Goal: Task Accomplishment & Management: Manage account settings

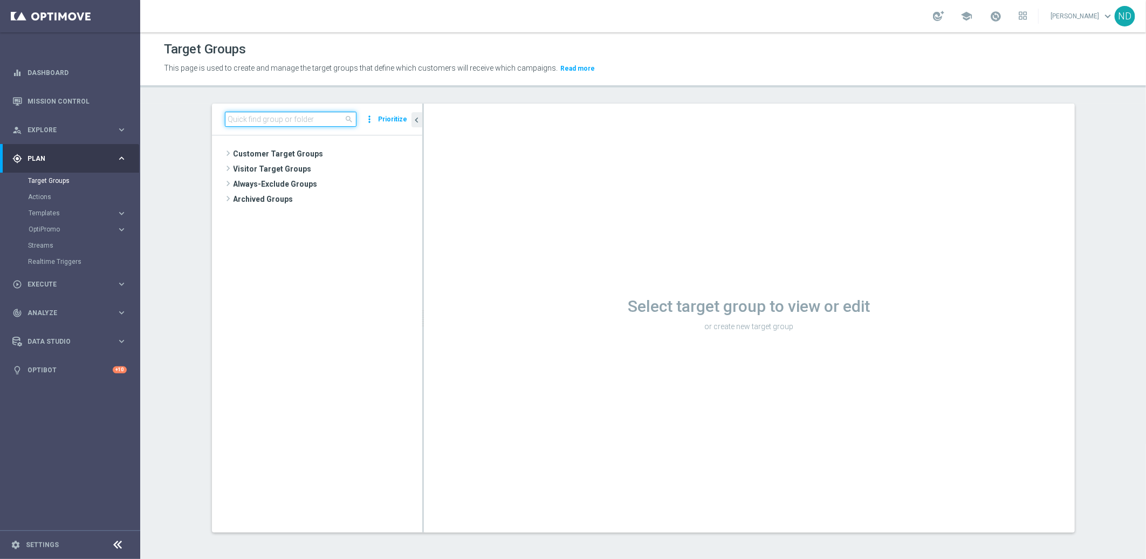
click at [275, 120] on input at bounding box center [291, 119] width 132 height 15
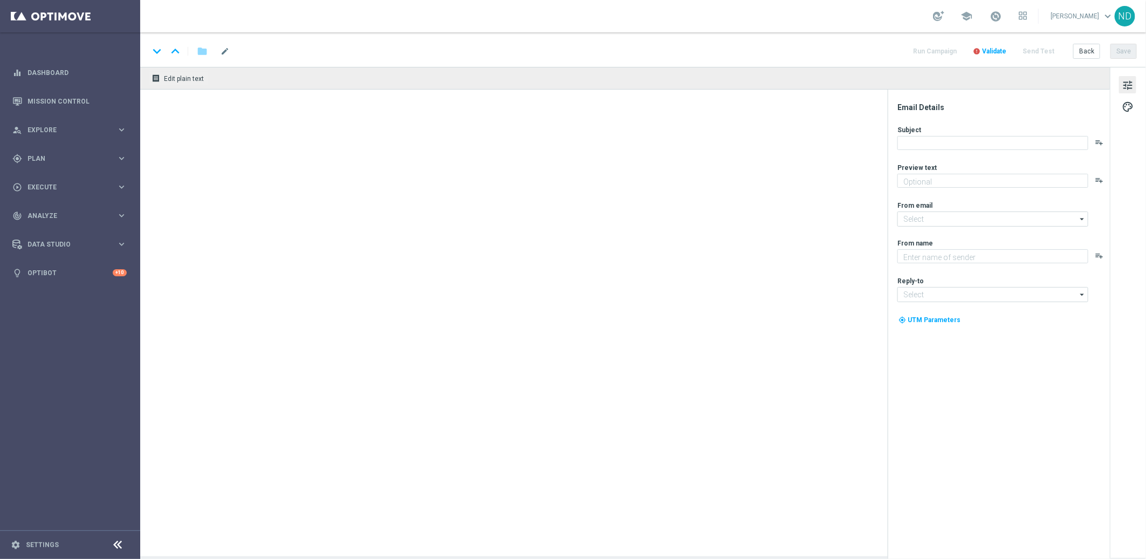
type textarea "Ganhou? O prêmio é seu. Perdeu? Recebe de volta!"
type textarea "Explore o mundo [PERSON_NAME] na Lottolan"
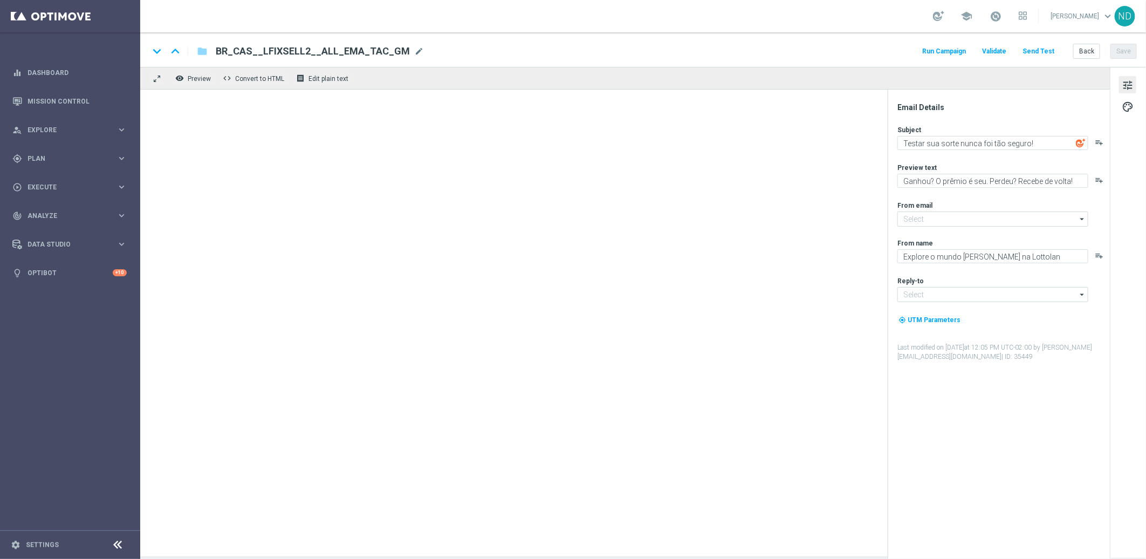
type input "[EMAIL_ADDRESS][DOMAIN_NAME]"
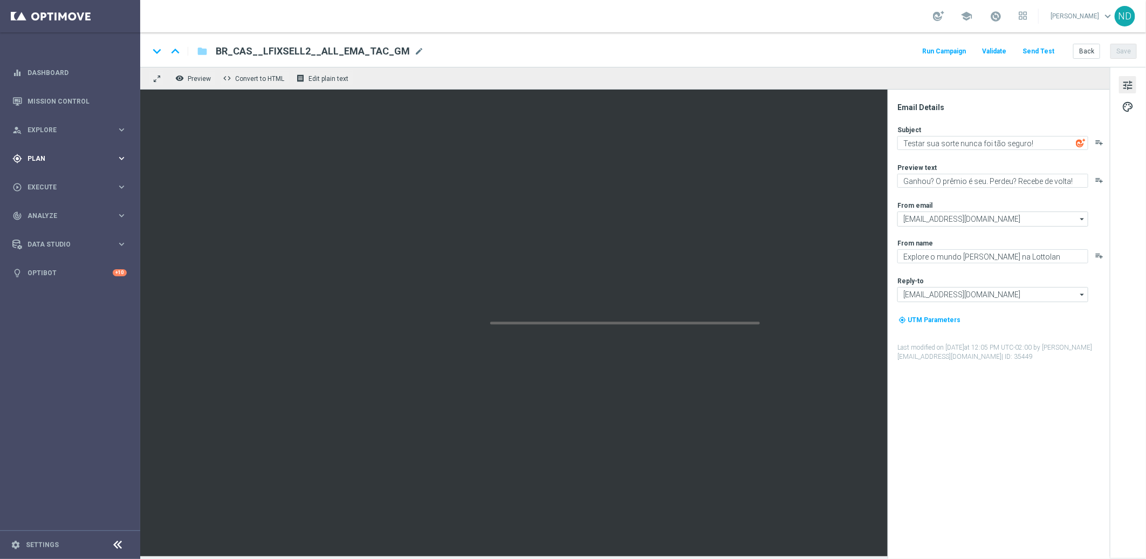
click at [68, 161] on div "gps_fixed Plan" at bounding box center [64, 159] width 104 height 10
click at [61, 177] on link "Target Groups" at bounding box center [70, 180] width 84 height 9
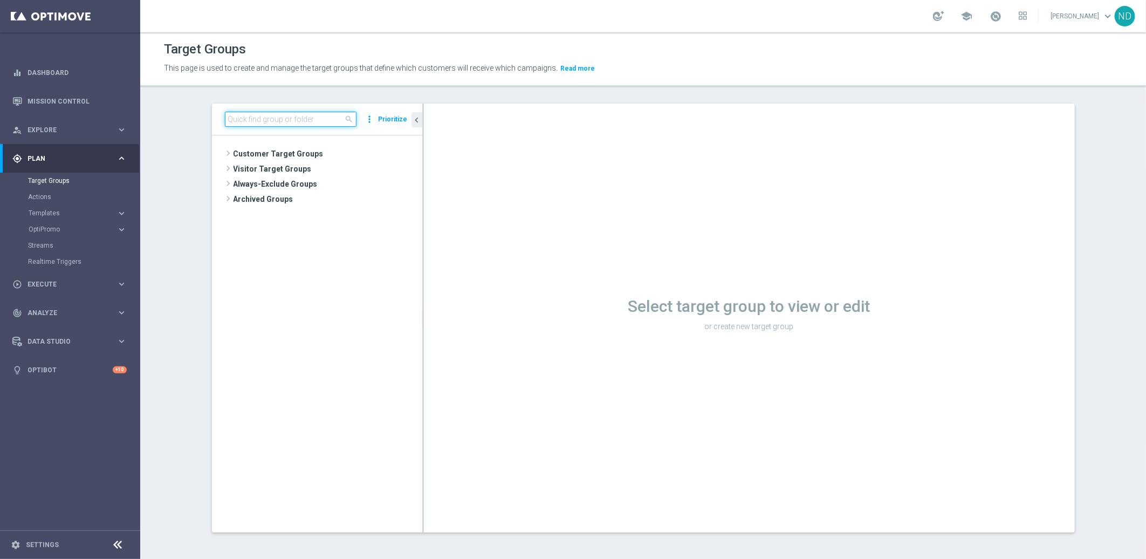
click at [274, 123] on input at bounding box center [291, 119] width 132 height 15
paste input "BR_CAS__REACT2025_NOTBETLAST14D__ALL_EMA_TAC_GM"
type input "BR_CAS__REACT2025_NOTBETLAST14D__ALL_EMA_TAC_GM"
click at [336, 166] on span "BR_CAS__REACT2025_NOTBETLAST14D__ALL_EMA_TAC_GM" at bounding box center [327, 169] width 142 height 9
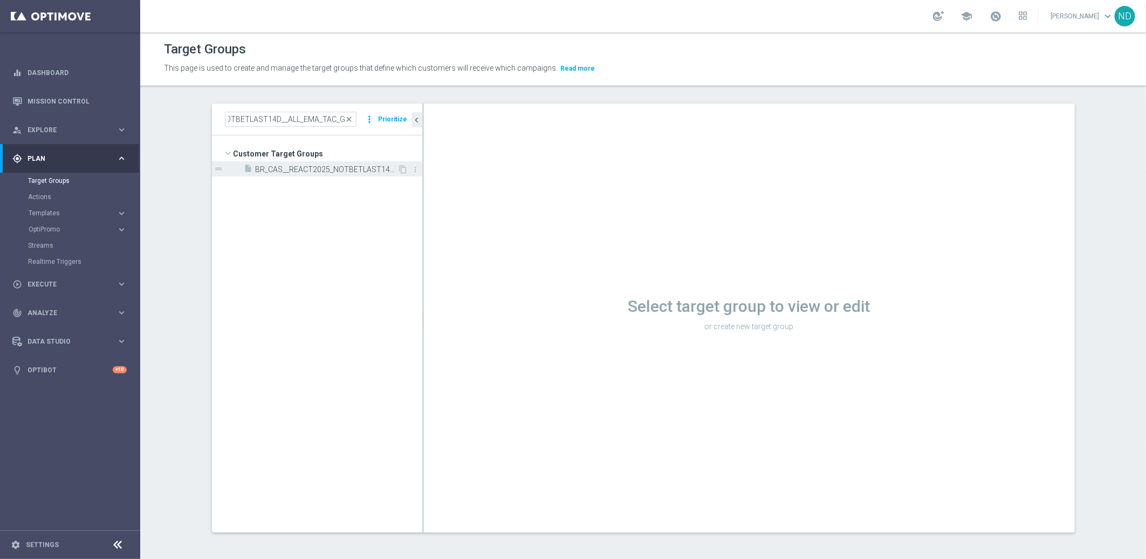
scroll to position [0, 0]
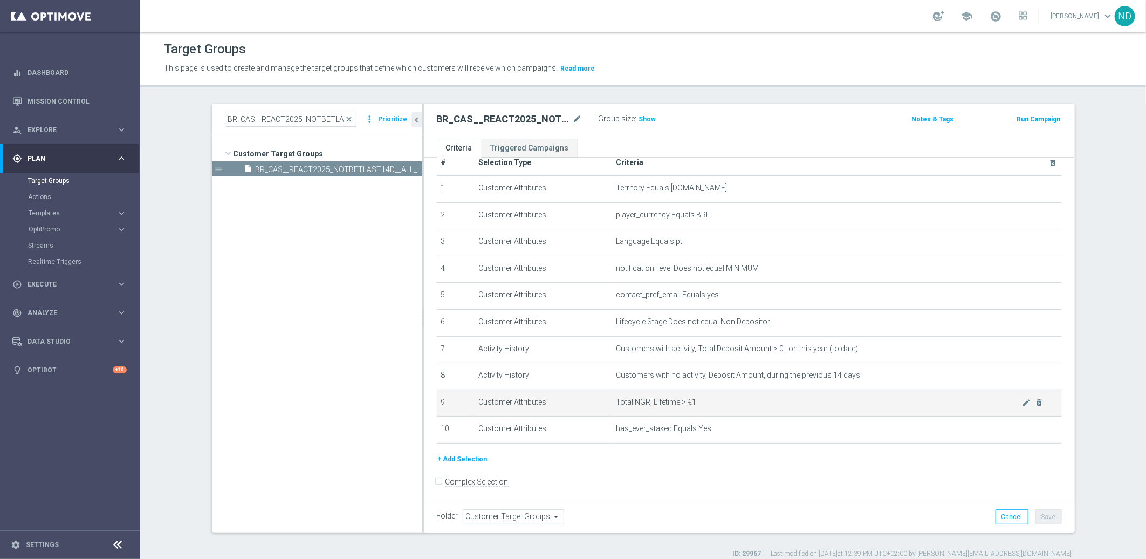
scroll to position [22, 0]
click at [464, 458] on button "+ Add Selection" at bounding box center [463, 457] width 52 height 12
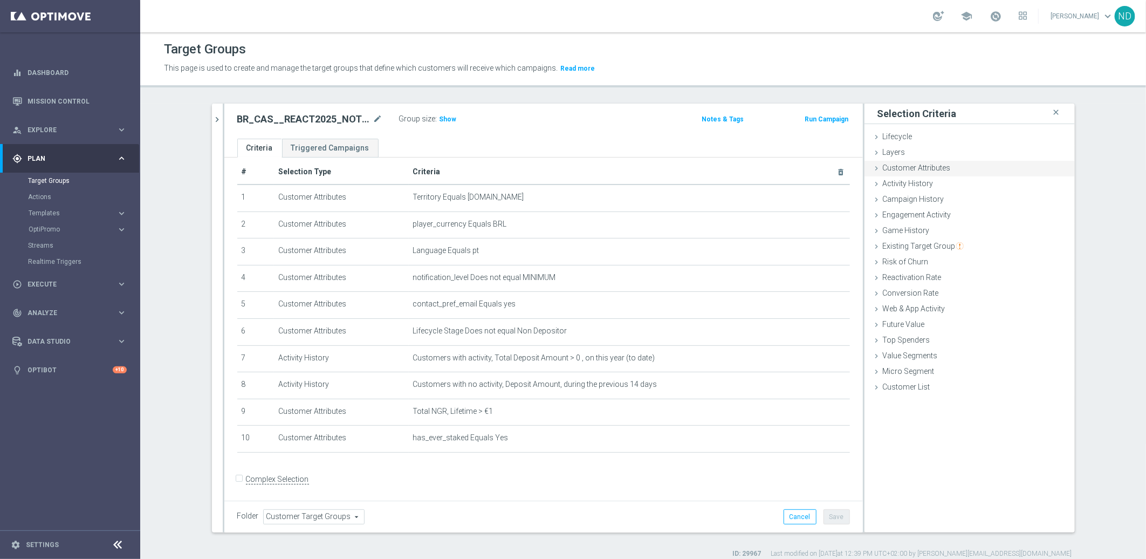
click at [934, 168] on span "Customer Attributes" at bounding box center [917, 167] width 68 height 9
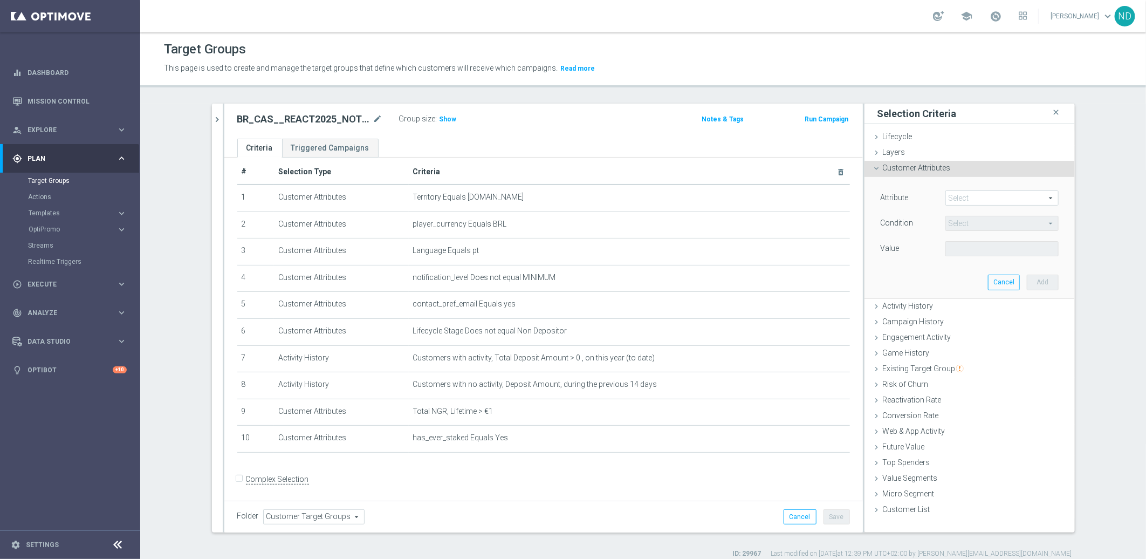
click at [933, 169] on span "Customer Attributes" at bounding box center [917, 167] width 68 height 9
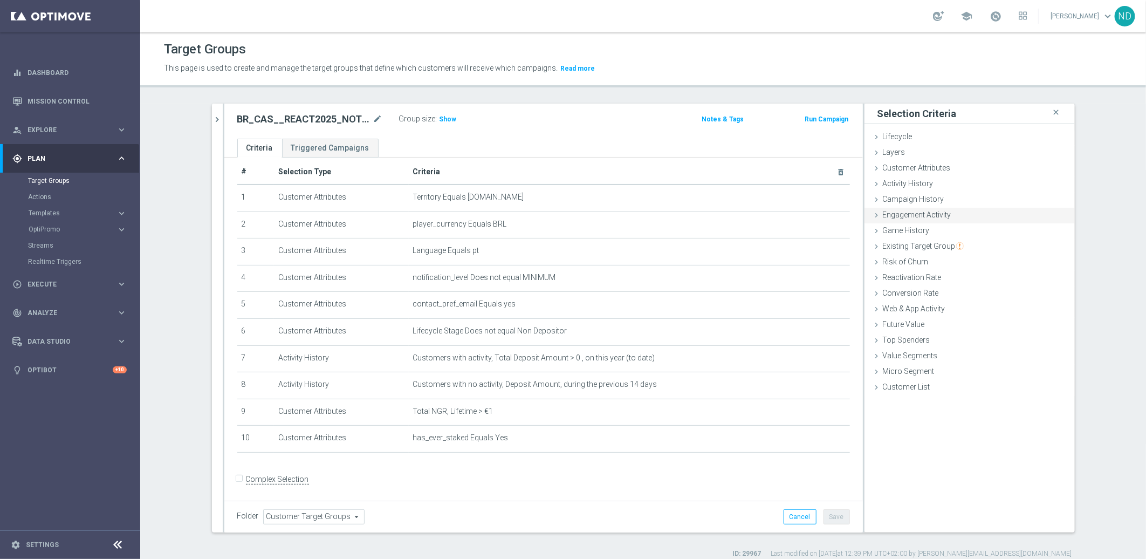
click at [914, 217] on span "Engagement Activity" at bounding box center [917, 214] width 69 height 9
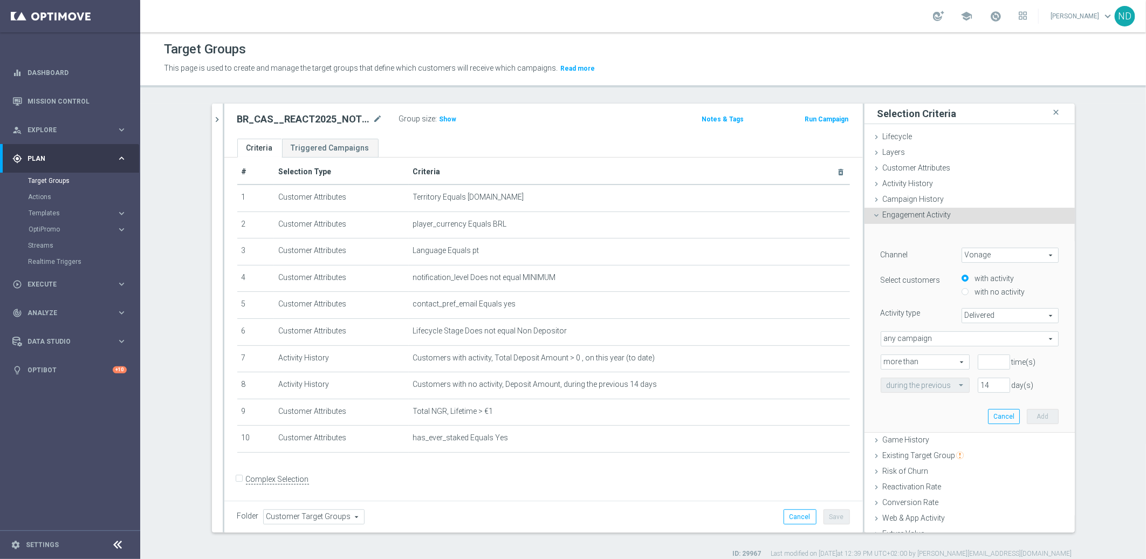
click at [1020, 257] on span "Vonage" at bounding box center [1010, 255] width 96 height 14
click at [987, 281] on span "Optimail" at bounding box center [1010, 285] width 85 height 9
type input "Optimail"
type input "Bounced"
click at [1025, 257] on span "Optimail" at bounding box center [1010, 255] width 96 height 14
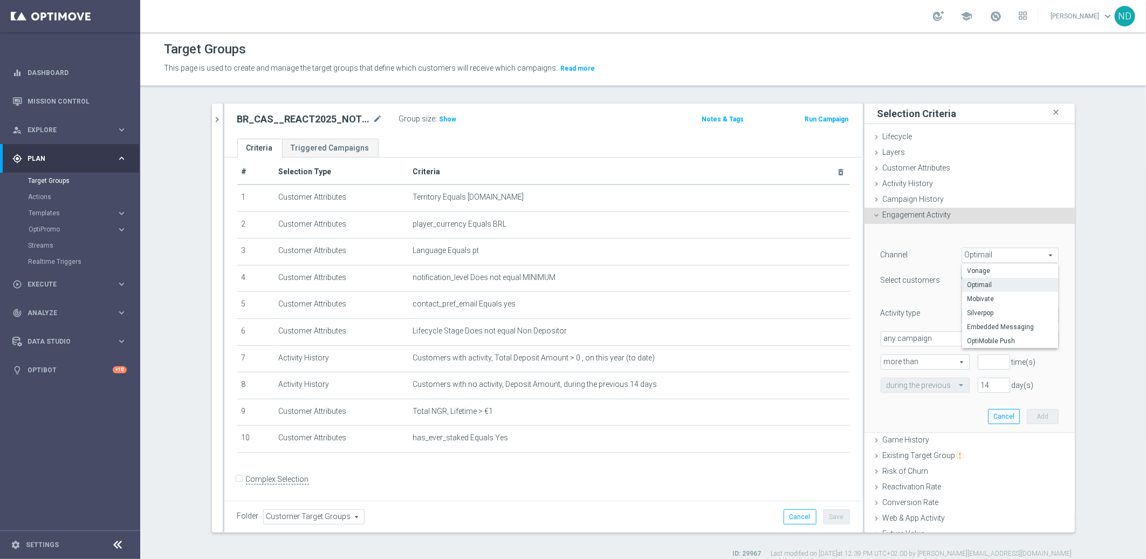
click at [1055, 284] on div "﻿ Channel Optimail Optimail arrow_drop_down search Vonage Optimail [GEOGRAPHIC_…" at bounding box center [970, 328] width 210 height 209
click at [996, 314] on span "Bounced" at bounding box center [1010, 316] width 96 height 14
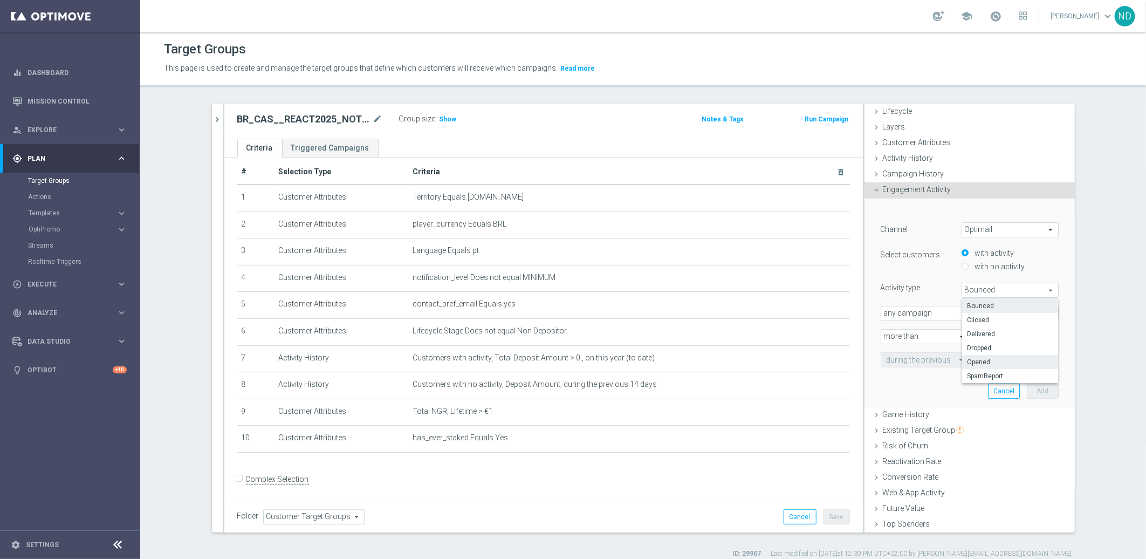
scroll to position [51, 0]
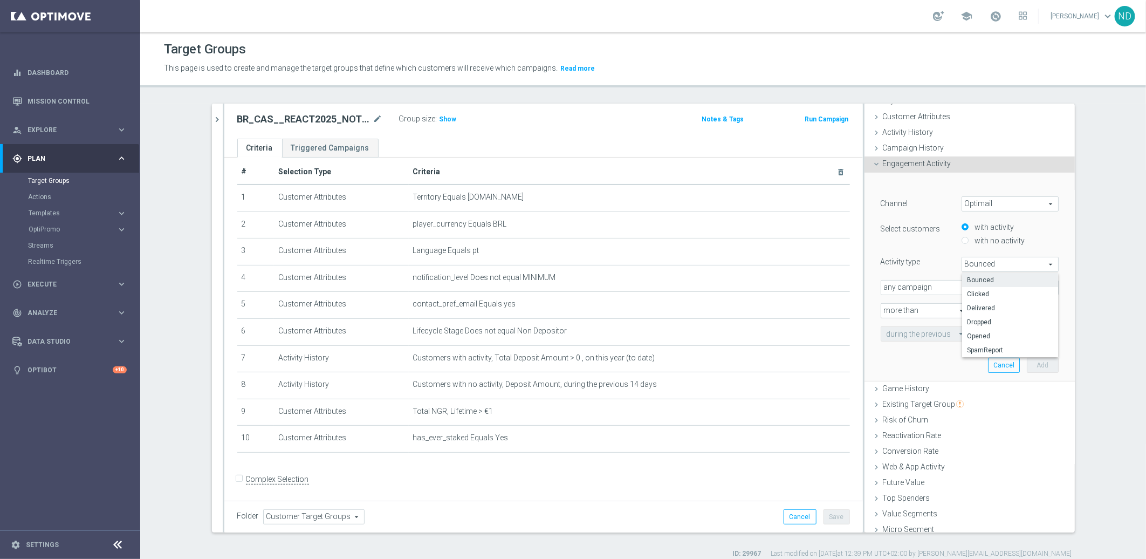
click at [933, 272] on div "Channel Optimail Optimail arrow_drop_down search Select customers with activity…" at bounding box center [970, 268] width 178 height 145
click at [920, 165] on span "Engagement Activity" at bounding box center [917, 163] width 69 height 9
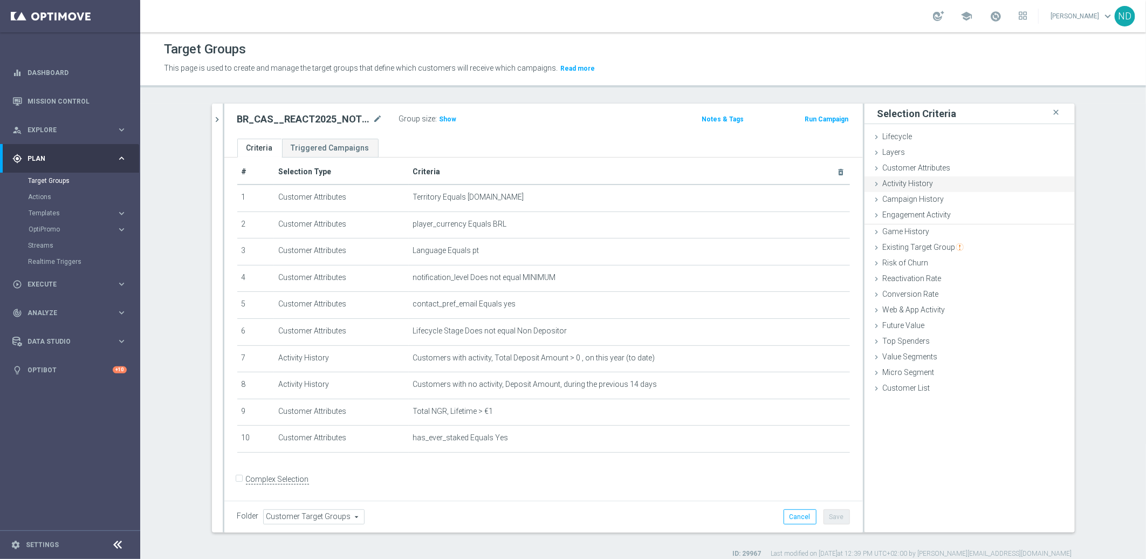
scroll to position [0, 0]
click at [907, 201] on span "Campaign History" at bounding box center [913, 199] width 61 height 9
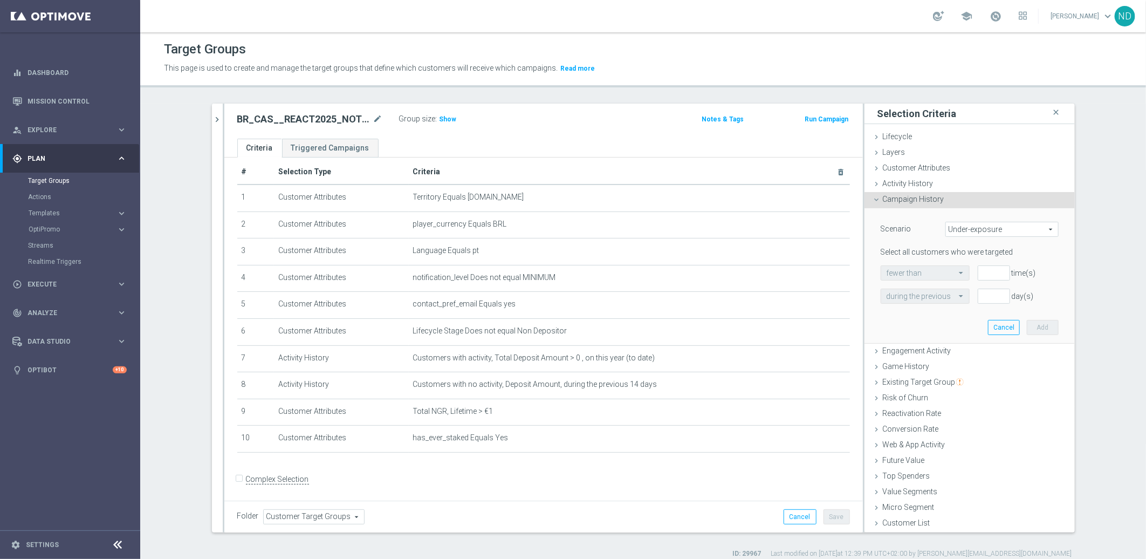
click at [1033, 231] on span "Under-exposure" at bounding box center [1002, 229] width 112 height 14
click at [961, 300] on span "Custom" at bounding box center [1002, 301] width 101 height 9
type input "Custom"
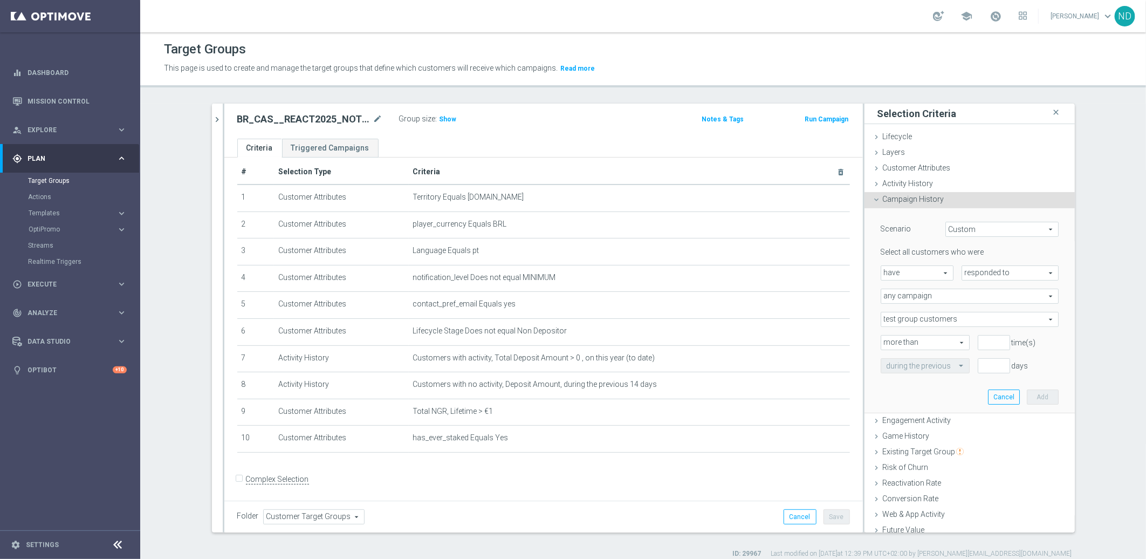
click at [966, 295] on span "any campaign" at bounding box center [969, 296] width 177 height 14
click at [926, 310] on span "any campaign" at bounding box center [970, 311] width 166 height 9
click at [1034, 271] on span "responded to" at bounding box center [1010, 273] width 96 height 14
click at [1033, 318] on span "test group customers" at bounding box center [969, 319] width 177 height 14
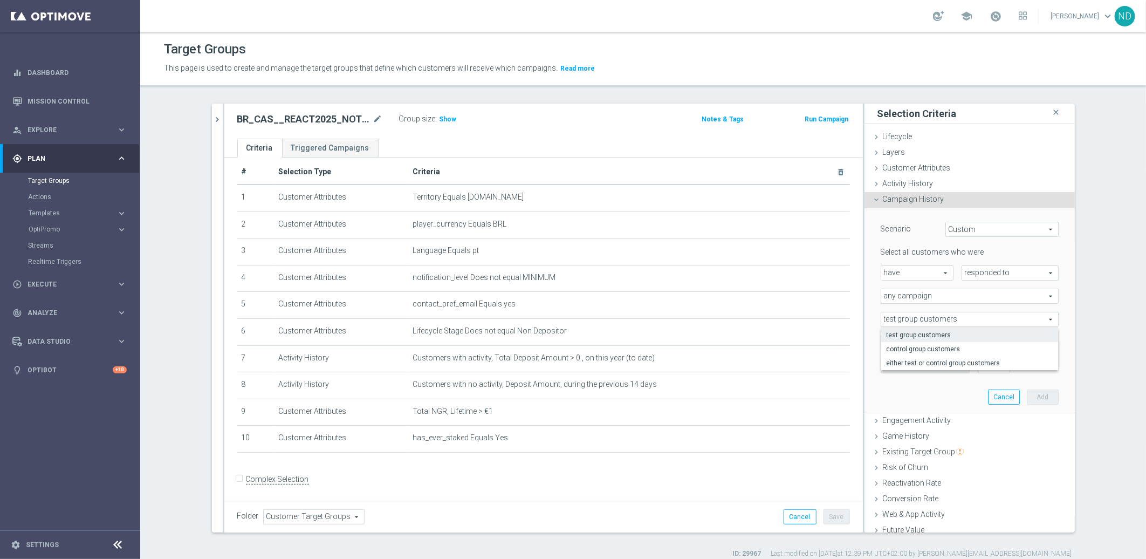
drag, startPoint x: 900, startPoint y: 364, endPoint x: 935, endPoint y: 355, distance: 35.6
click at [901, 364] on span "either test or control group customers" at bounding box center [970, 363] width 166 height 9
type input "either test or control group customers"
click at [978, 345] on input "number" at bounding box center [994, 342] width 32 height 15
type input "0"
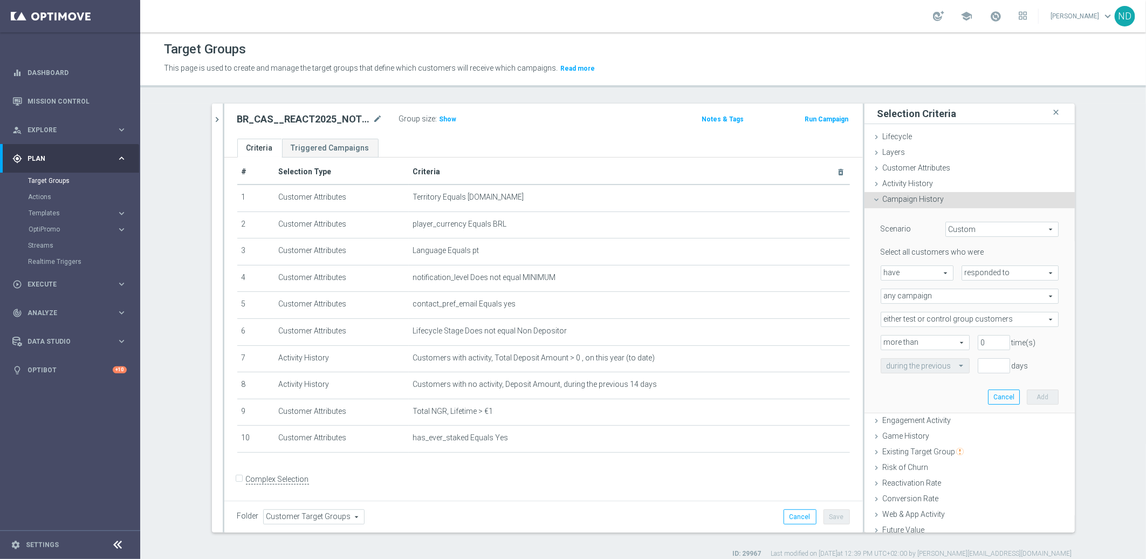
click at [1034, 353] on div "Select all customers who were have have arrow_drop_down search responded to res…" at bounding box center [970, 310] width 178 height 126
click at [956, 364] on span at bounding box center [962, 365] width 13 height 10
click at [1015, 317] on span "either test or control group customers" at bounding box center [969, 319] width 177 height 14
click at [1049, 305] on div "Scenario Custom Custom arrow_drop_down search Select all customers who were hav…" at bounding box center [970, 311] width 210 height 206
click at [978, 367] on input "number" at bounding box center [994, 365] width 32 height 15
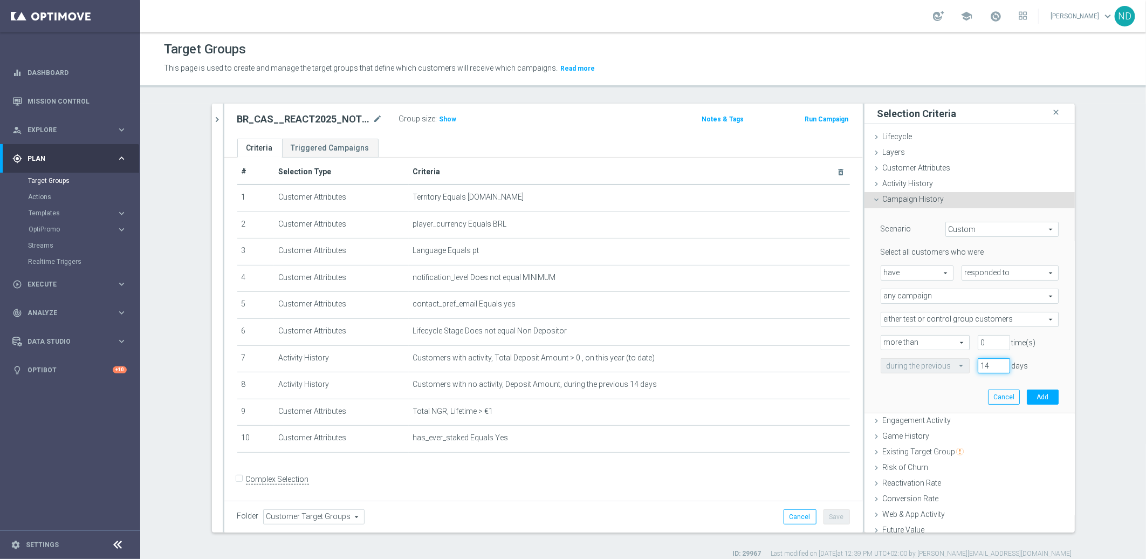
type input "14"
click at [1035, 360] on div "14 days" at bounding box center [1018, 365] width 97 height 15
click at [934, 270] on span "have" at bounding box center [917, 273] width 72 height 14
click at [909, 289] on span "have" at bounding box center [917, 288] width 61 height 9
click at [1033, 276] on span "responded to" at bounding box center [1010, 273] width 96 height 14
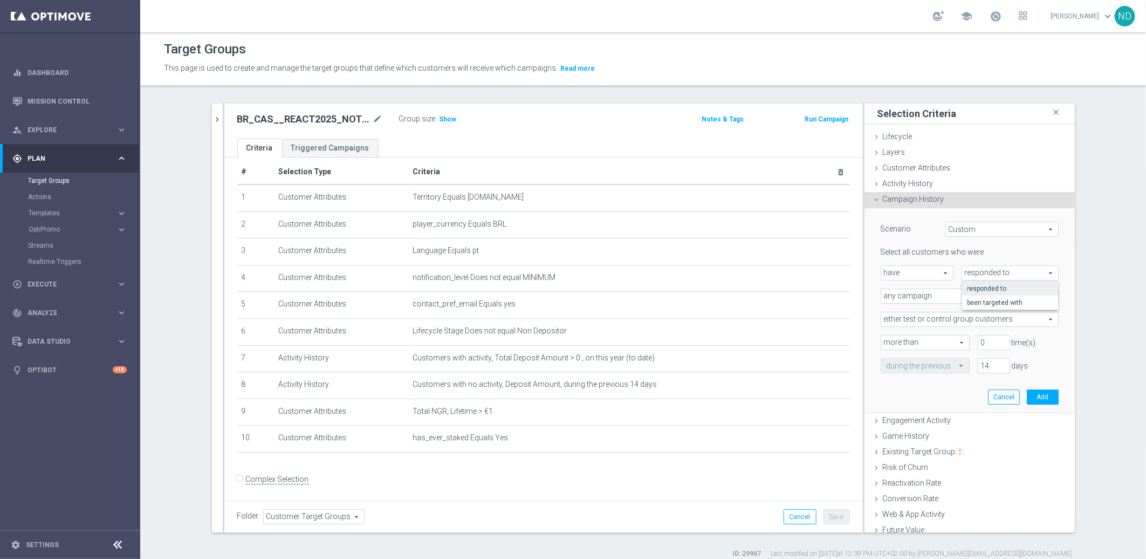
click at [1047, 260] on div "Scenario Custom Custom arrow_drop_down search Select all customers who were hav…" at bounding box center [970, 310] width 194 height 204
click at [1029, 295] on span "any campaign" at bounding box center [969, 296] width 177 height 14
click at [934, 337] on span "one or more actions" at bounding box center [970, 340] width 166 height 9
type input "one or more actions"
click at [927, 317] on span at bounding box center [969, 319] width 177 height 14
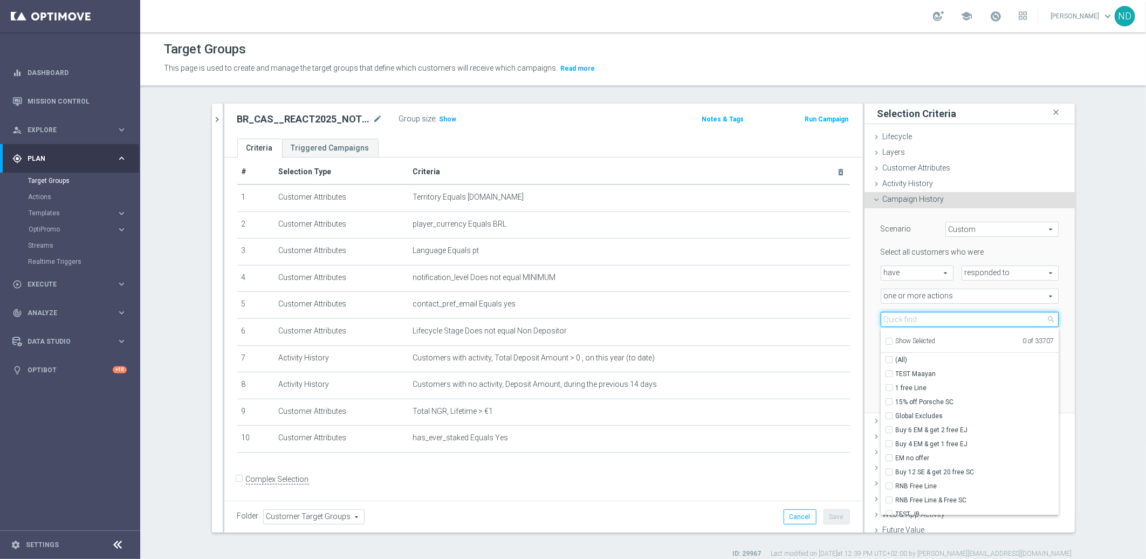
click at [924, 319] on input "search" at bounding box center [970, 319] width 178 height 15
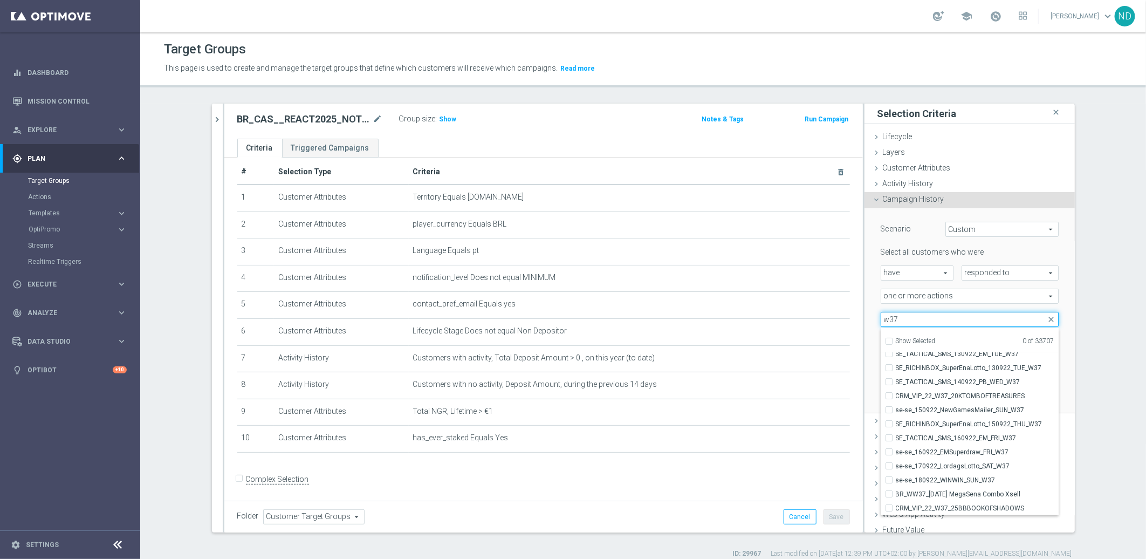
scroll to position [9, 0]
drag, startPoint x: 895, startPoint y: 321, endPoint x: 872, endPoint y: 317, distance: 23.1
click at [873, 317] on div "Select Action arrow_drop_down w37 close Show Selected 0 of 33707 (All Search Re…" at bounding box center [970, 319] width 194 height 15
type input "w37"
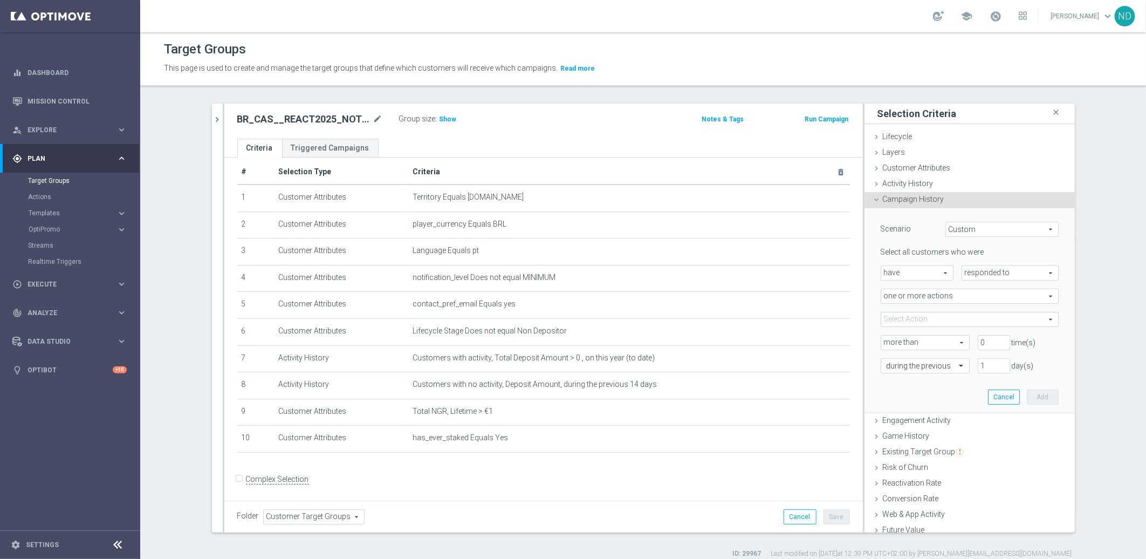
click at [893, 319] on span at bounding box center [969, 319] width 177 height 14
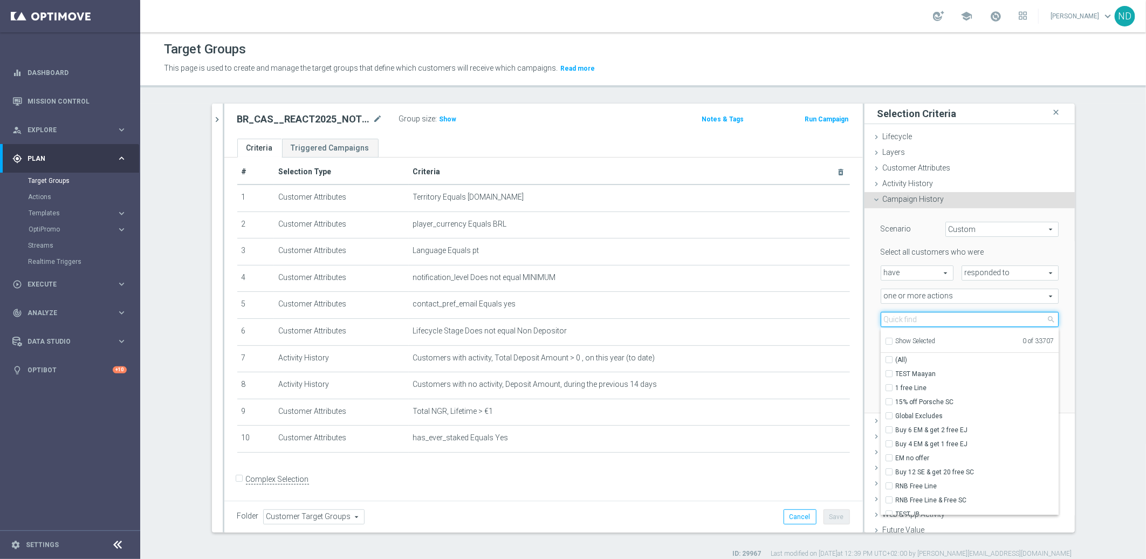
click at [922, 321] on input "search" at bounding box center [970, 319] width 178 height 15
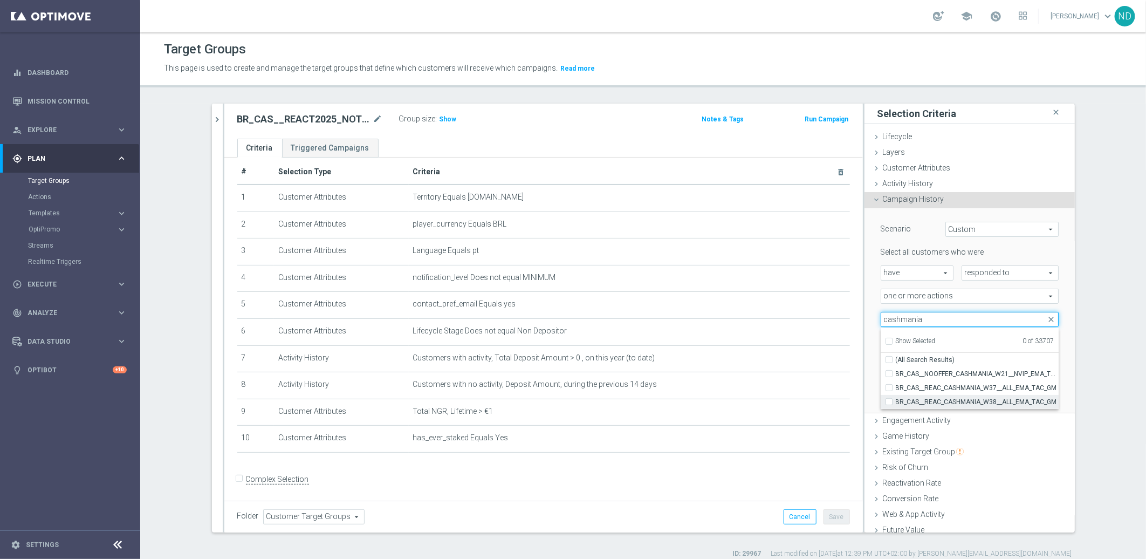
type input "cashmania"
click at [889, 400] on input "BR_CAS__REAC_CASHMANIA_W38__ALL_EMA_TAC_GM" at bounding box center [892, 401] width 7 height 7
checkbox input "true"
type input "BR_CAS__REAC_CASHMANIA_W38__ALL_EMA_TAC_GM"
click at [889, 386] on input "BR_CAS__REAC_CASHMANIA_W37__ALL_EMA_TAC_GM" at bounding box center [892, 387] width 7 height 7
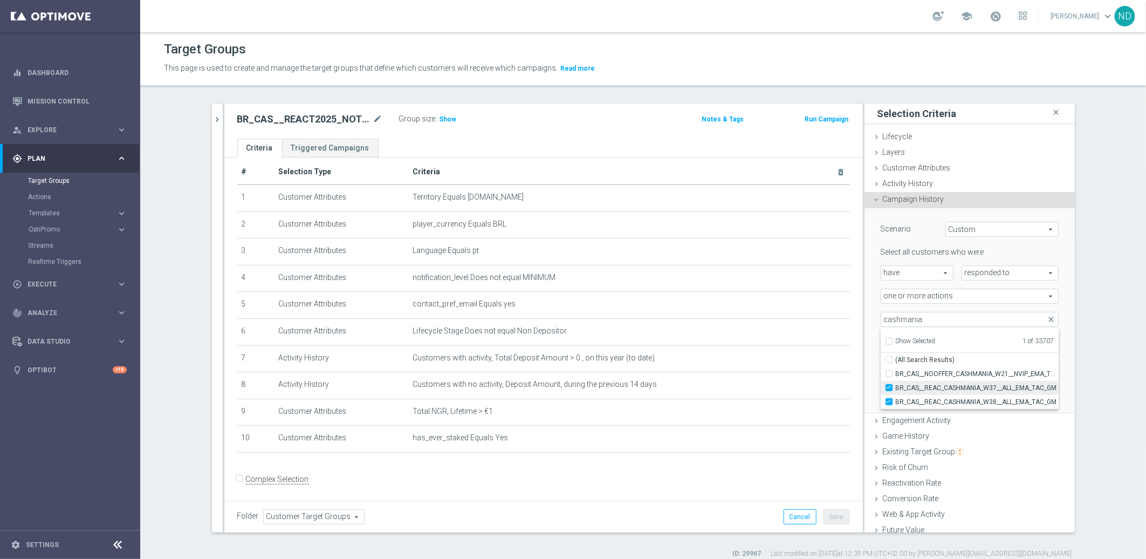
checkbox input "true"
type input "Selected 2 of 33707"
click at [873, 347] on div "more than more than arrow_drop_down search" at bounding box center [921, 342] width 97 height 15
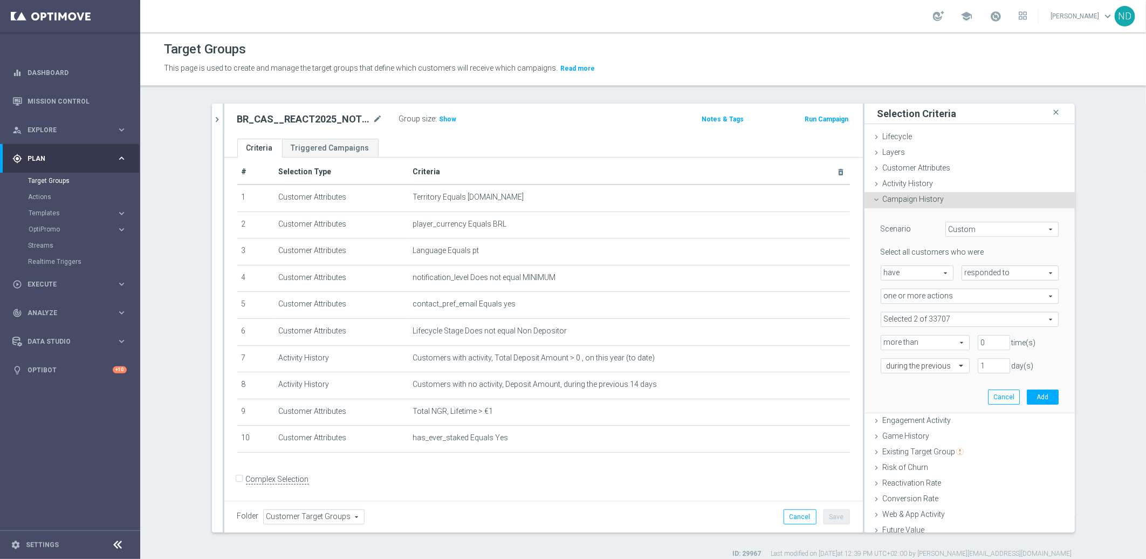
click at [1014, 229] on span "Custom" at bounding box center [1002, 229] width 112 height 14
click at [1045, 254] on div "Select all customers who were" at bounding box center [970, 252] width 194 height 10
click at [934, 249] on lable "Select all customers who were" at bounding box center [933, 252] width 104 height 9
click at [934, 275] on span "have" at bounding box center [917, 273] width 72 height 14
click at [918, 296] on label "have not" at bounding box center [917, 303] width 72 height 14
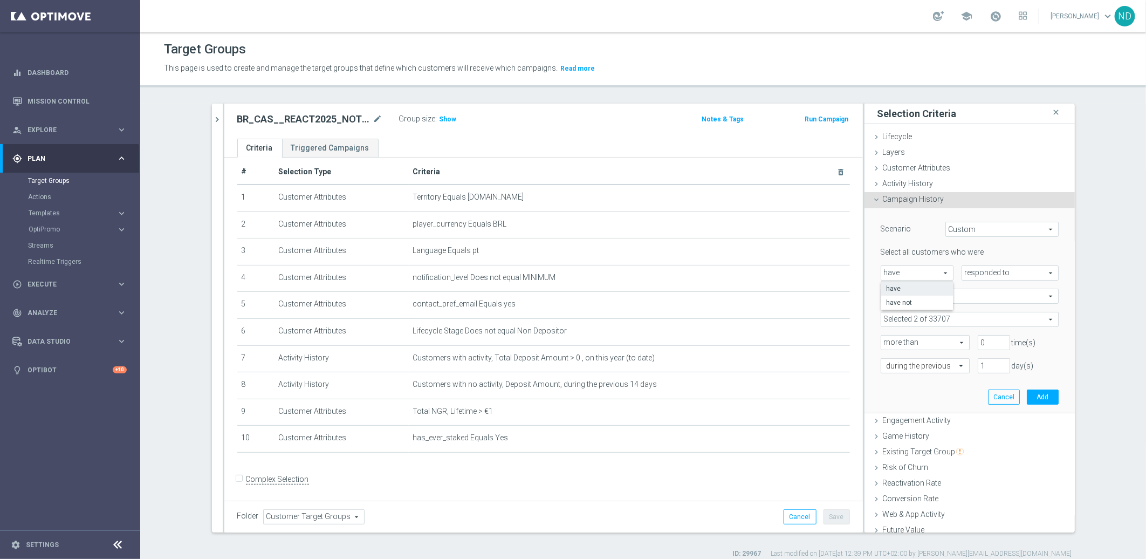
type input "have not"
click at [1046, 254] on div "Select all customers who were" at bounding box center [970, 252] width 194 height 10
click at [1033, 318] on span at bounding box center [969, 319] width 177 height 14
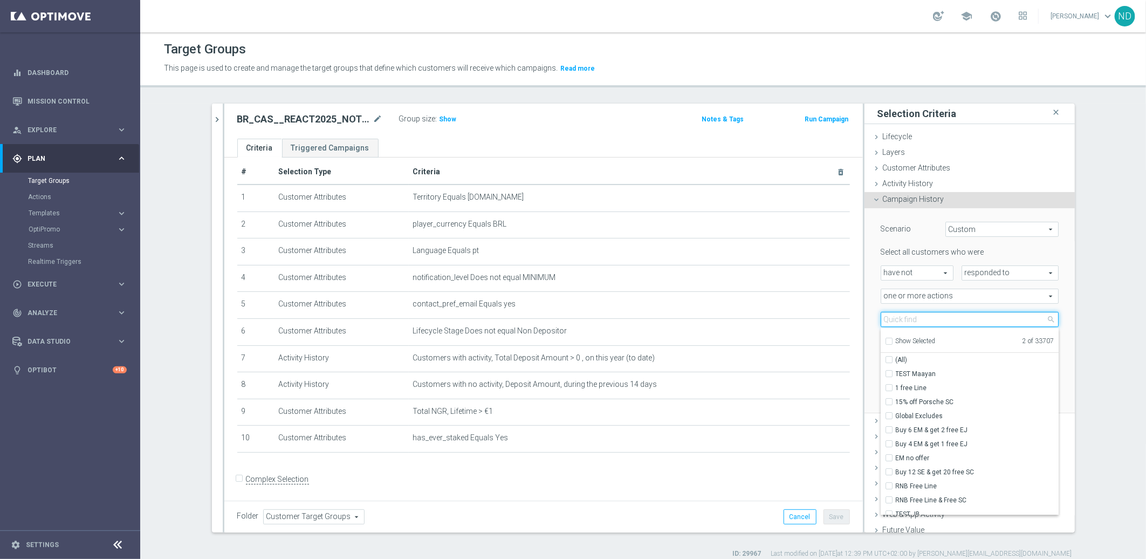
click at [954, 316] on input "search" at bounding box center [970, 319] width 178 height 15
type input "c"
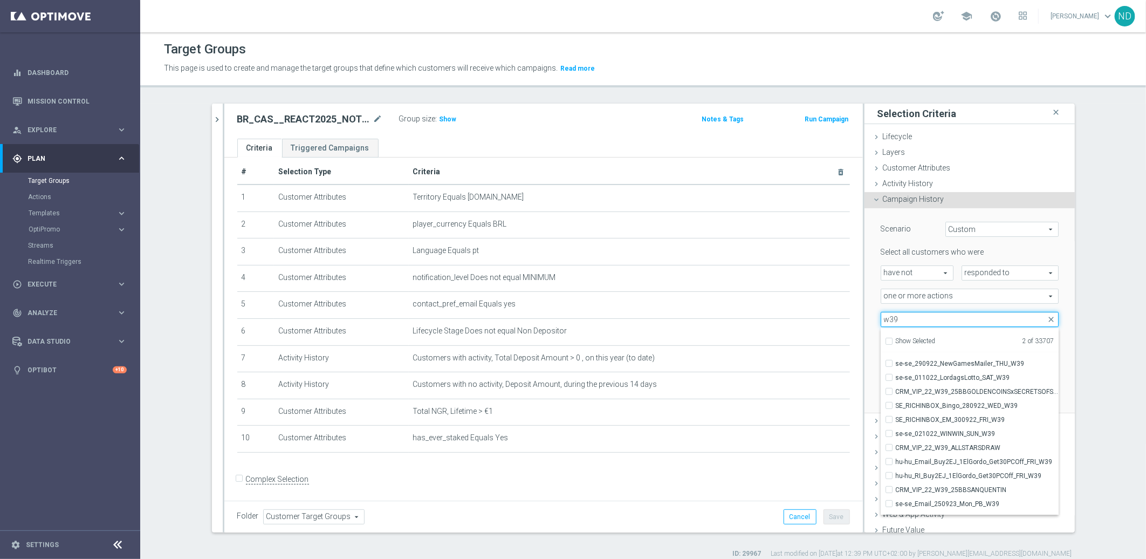
scroll to position [343, 0]
type input "w39"
click at [1047, 370] on div "1 day(s)" at bounding box center [1018, 365] width 97 height 15
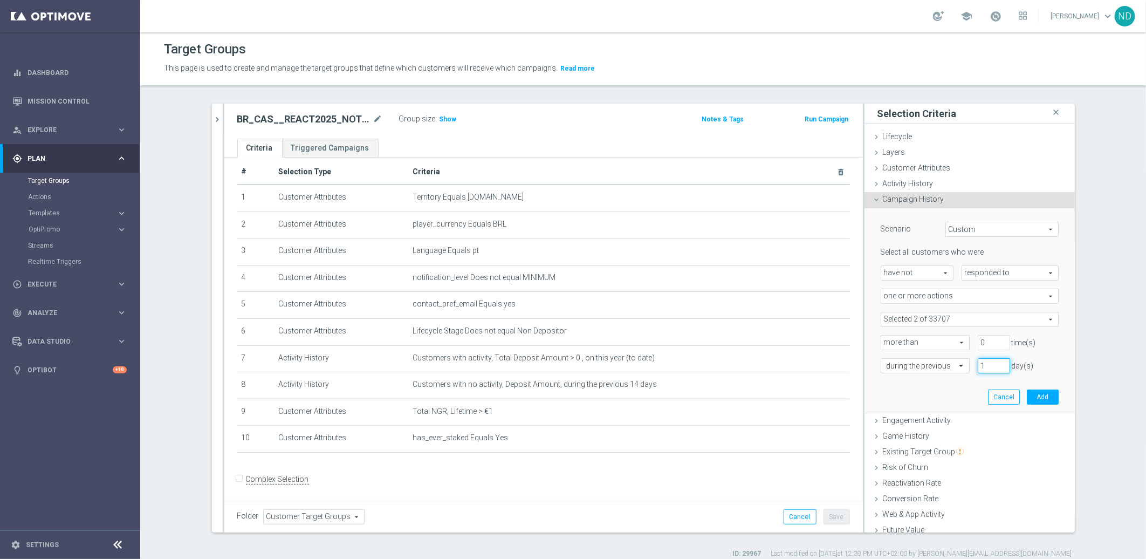
drag, startPoint x: 977, startPoint y: 367, endPoint x: 968, endPoint y: 366, distance: 9.2
click at [978, 365] on input "1" at bounding box center [994, 365] width 32 height 15
type input "21"
click at [1029, 354] on div "Select all customers who were have not have not arrow_drop_down search responde…" at bounding box center [970, 310] width 178 height 126
click at [1035, 295] on span "one or more actions" at bounding box center [969, 296] width 177 height 14
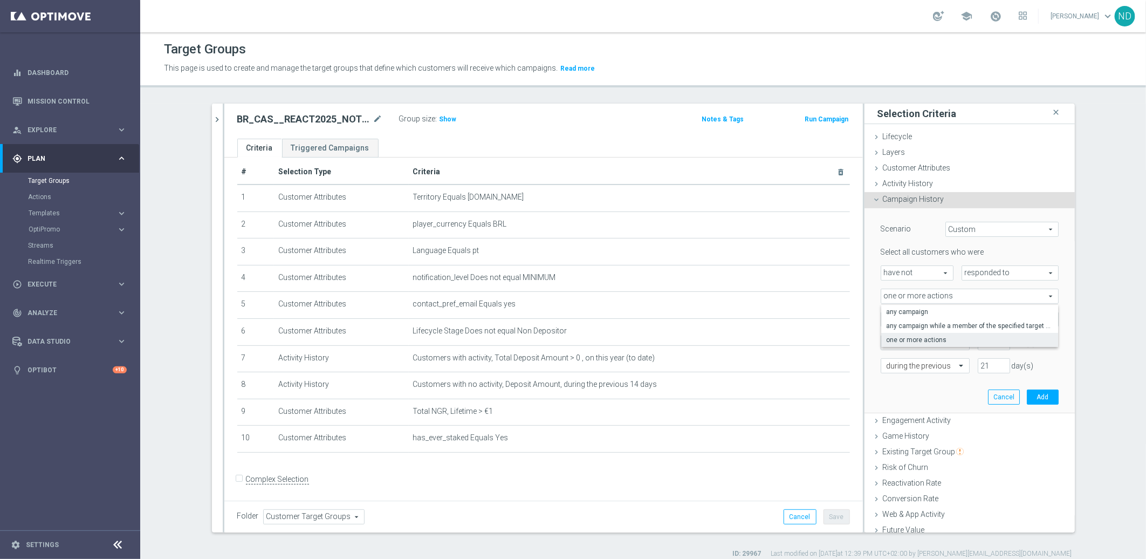
drag, startPoint x: 1045, startPoint y: 321, endPoint x: 1039, endPoint y: 329, distance: 9.9
click at [1044, 321] on div "Selected 2 of 33707 arrow_drop_down search Show Selected 2 of 33707 (All)" at bounding box center [970, 319] width 194 height 15
click at [1033, 320] on span at bounding box center [969, 319] width 177 height 14
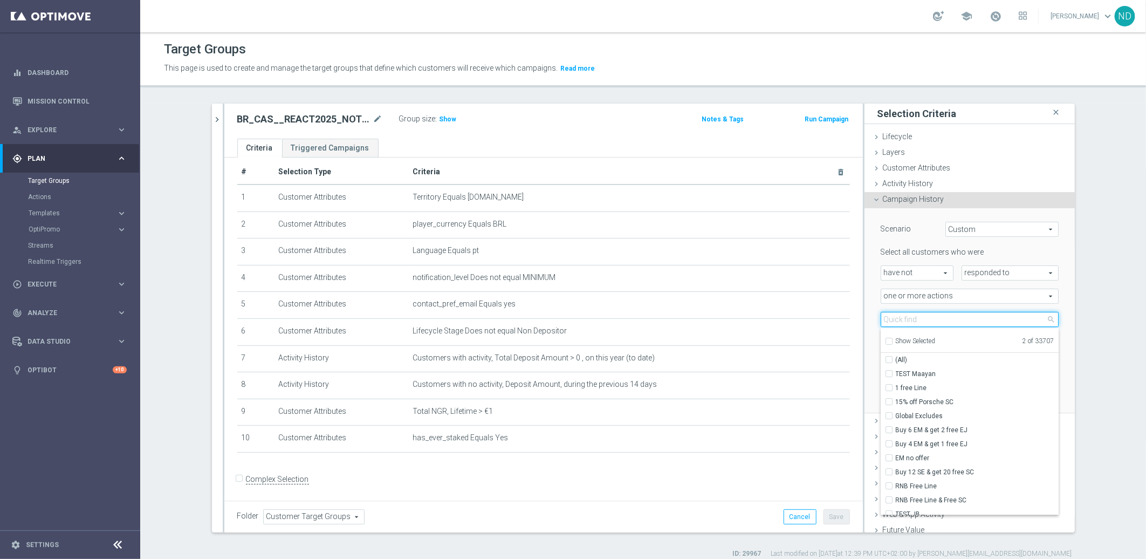
click at [967, 320] on input "search" at bounding box center [970, 319] width 178 height 15
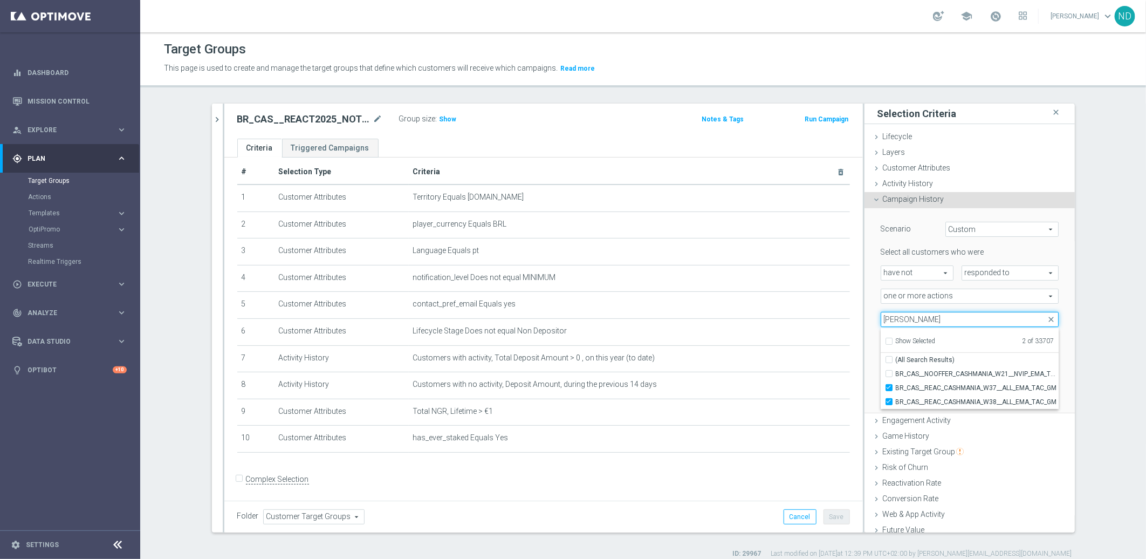
type input "[PERSON_NAME]"
click at [1048, 344] on div "0 time(s)" at bounding box center [1018, 342] width 97 height 15
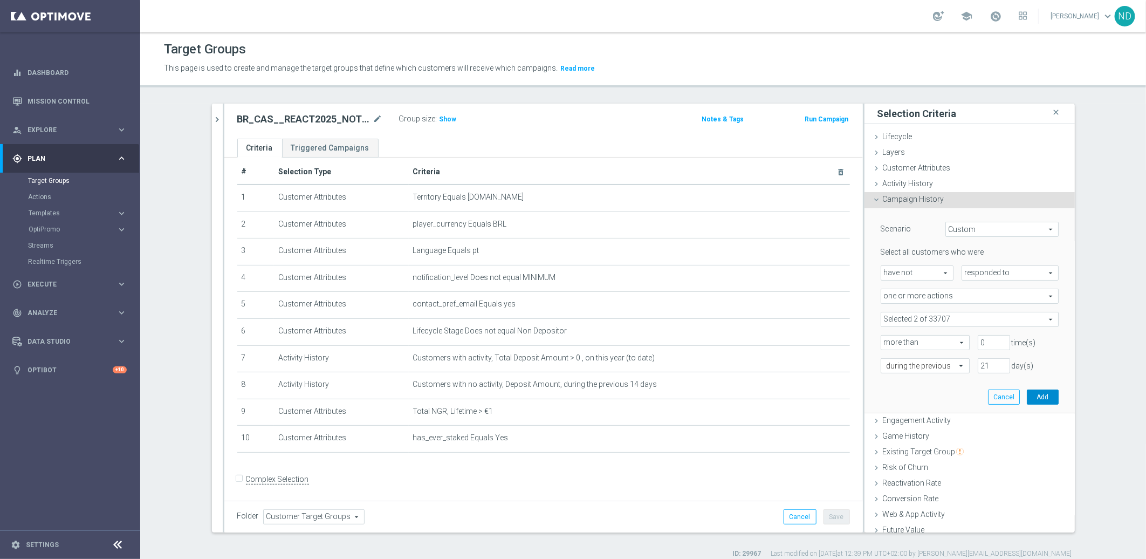
click at [1027, 396] on button "Add" at bounding box center [1043, 396] width 32 height 15
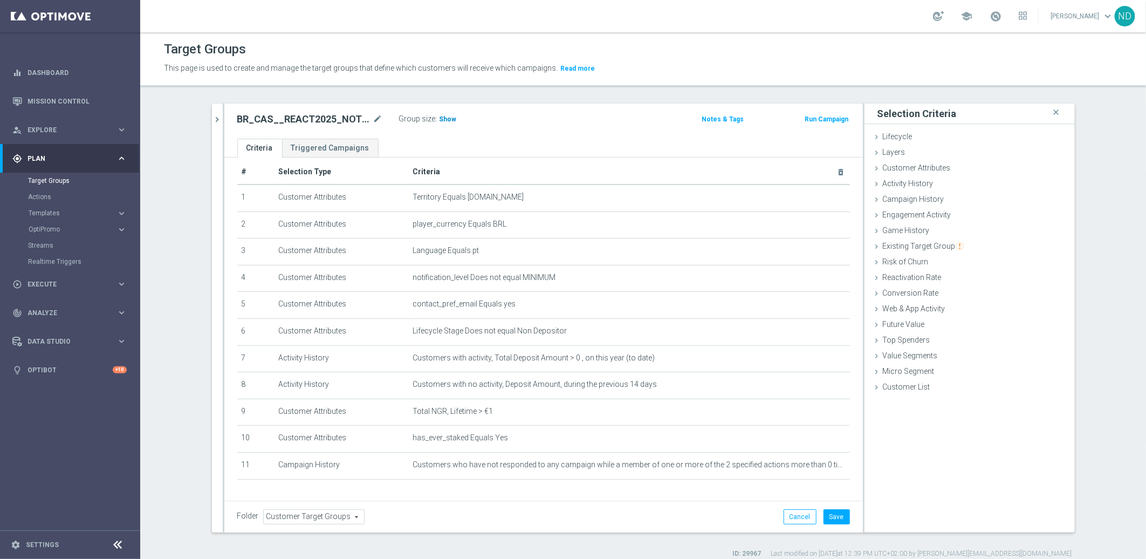
click at [443, 121] on span "Show" at bounding box center [448, 119] width 17 height 8
drag, startPoint x: 397, startPoint y: 462, endPoint x: 769, endPoint y: 468, distance: 372.3
click at [769, 468] on tr "11 Campaign History Customers who have not responded to any campaign while a me…" at bounding box center [543, 465] width 613 height 27
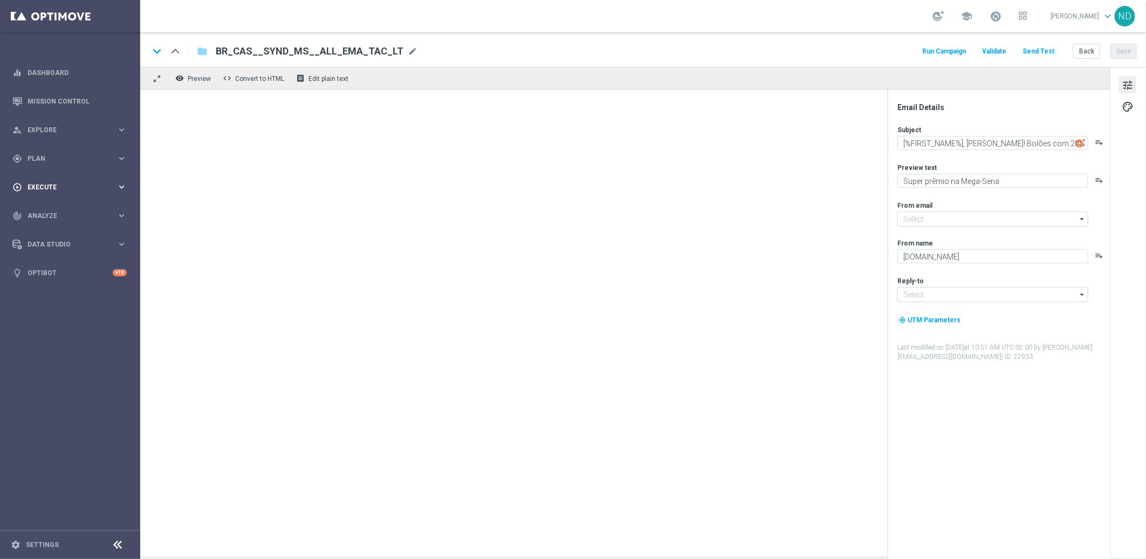
type input "mail@crm.lottoland.com.br"
type input "contato@lottoland.com.br"
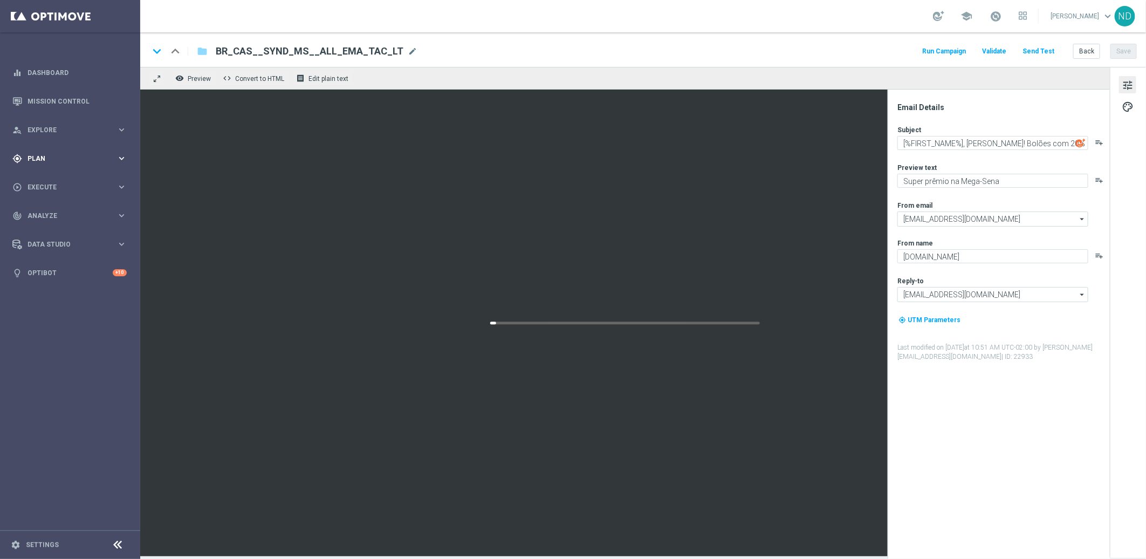
click at [45, 155] on span "Plan" at bounding box center [72, 158] width 89 height 6
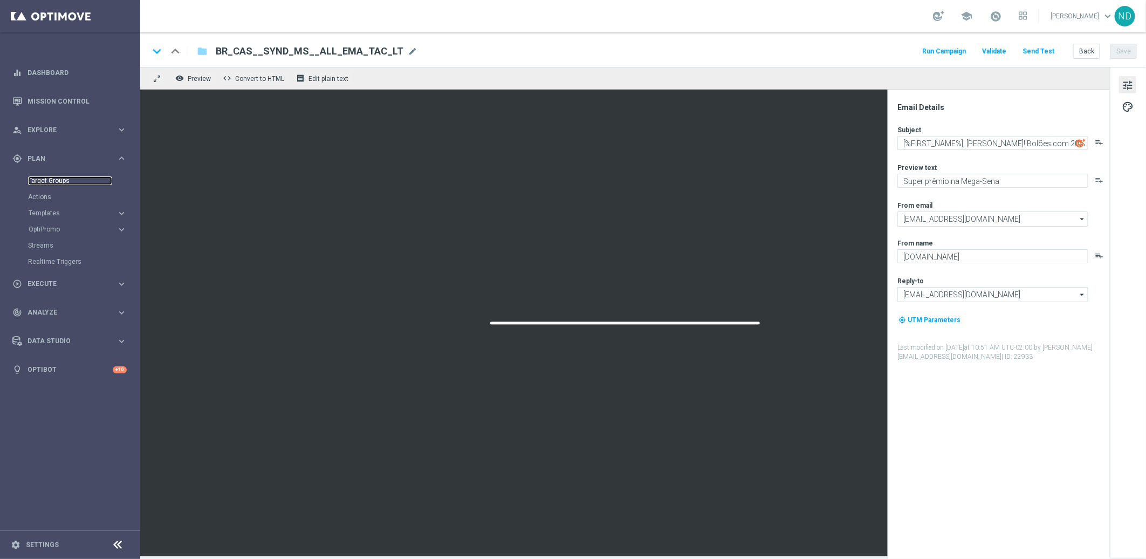
click at [53, 178] on link "Target Groups" at bounding box center [70, 180] width 84 height 9
